Goal: Transaction & Acquisition: Download file/media

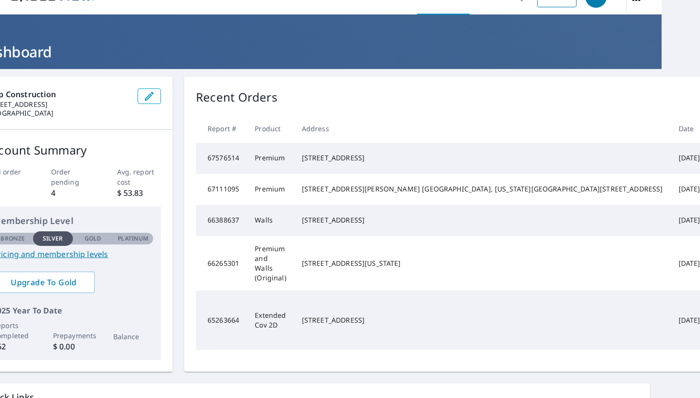
scroll to position [21, 39]
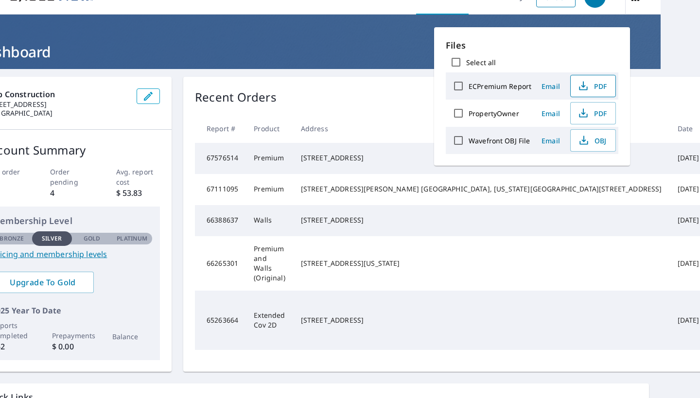
click at [591, 90] on span "PDF" at bounding box center [592, 86] width 31 height 12
click at [592, 46] on p "Files" at bounding box center [532, 45] width 173 height 13
click at [458, 62] on input "Select all" at bounding box center [456, 62] width 20 height 20
checkbox input "true"
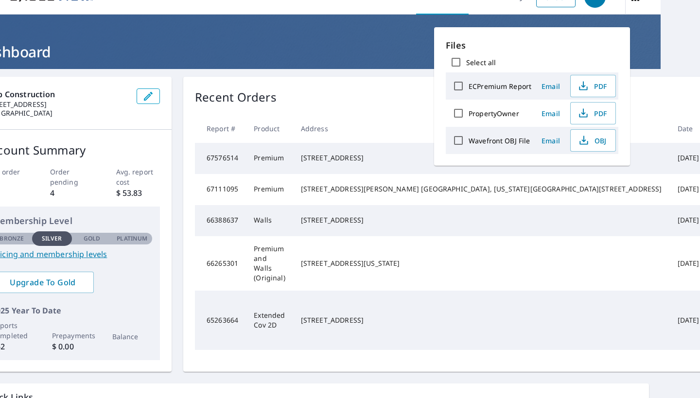
checkbox input "true"
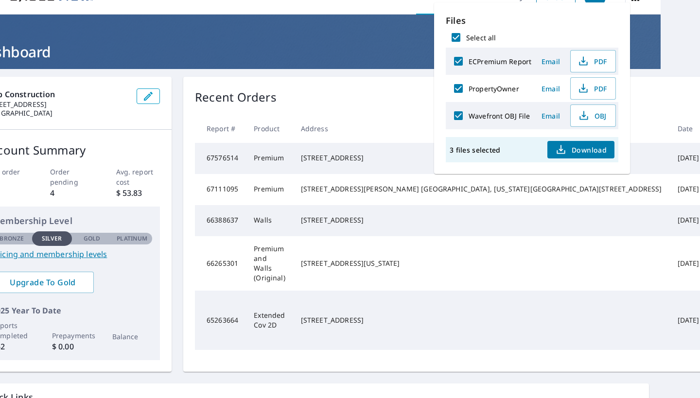
click at [585, 152] on span "Download" at bounding box center [581, 150] width 52 height 12
click at [391, 100] on div "Recent Orders View All Orders Start New Order" at bounding box center [540, 98] width 690 height 18
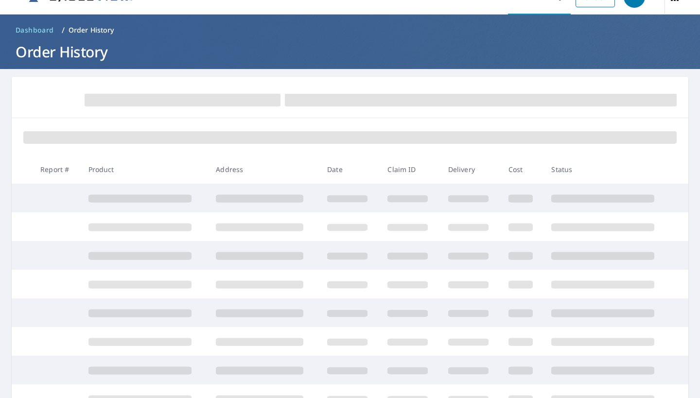
scroll to position [21, 0]
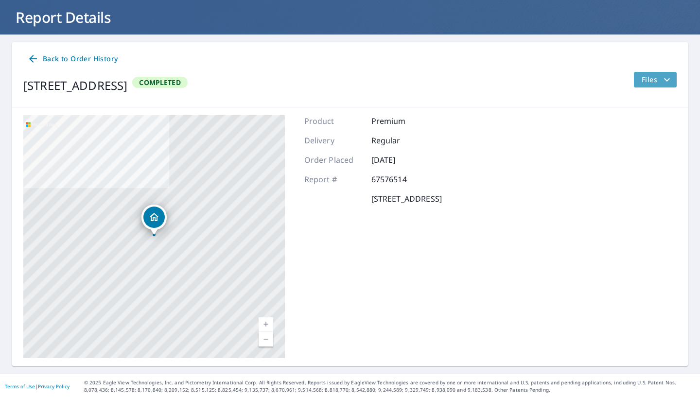
click at [661, 81] on span "Files" at bounding box center [657, 80] width 31 height 12
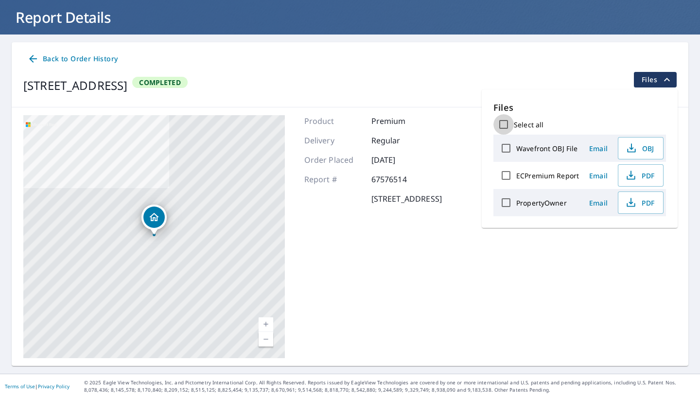
click at [504, 124] on input "Select all" at bounding box center [504, 124] width 20 height 20
checkbox input "true"
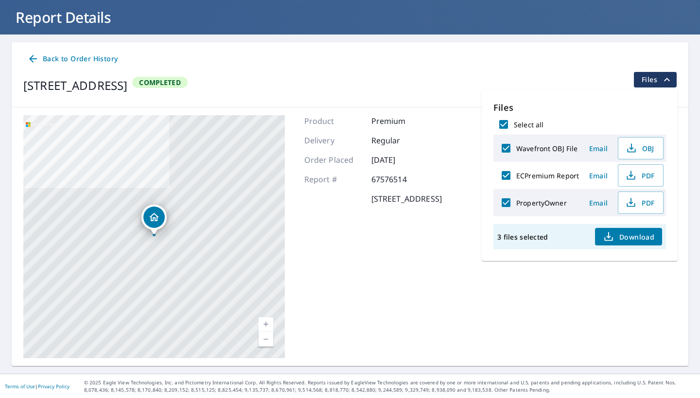
click at [633, 239] on span "Download" at bounding box center [629, 237] width 52 height 12
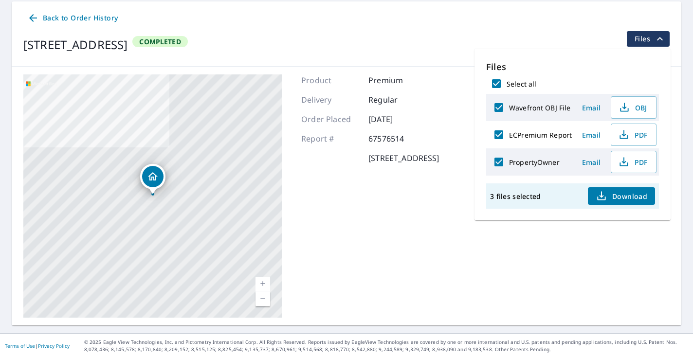
scroll to position [96, 0]
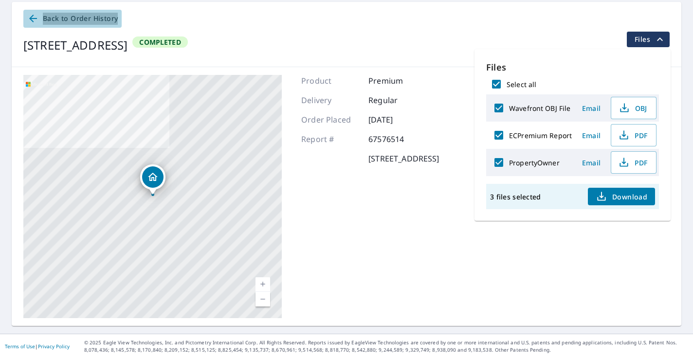
click at [81, 18] on span "Back to Order History" at bounding box center [72, 19] width 90 height 12
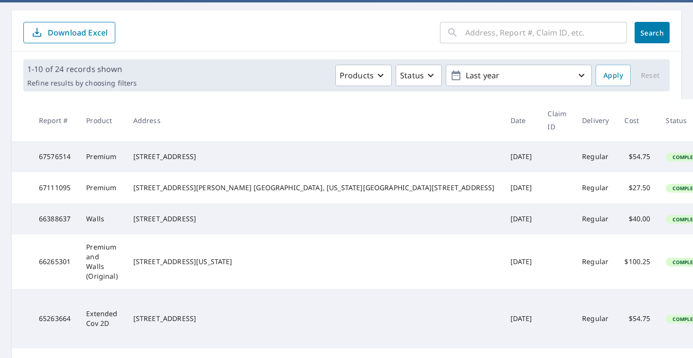
scroll to position [87, 0]
